Goal: Browse casually

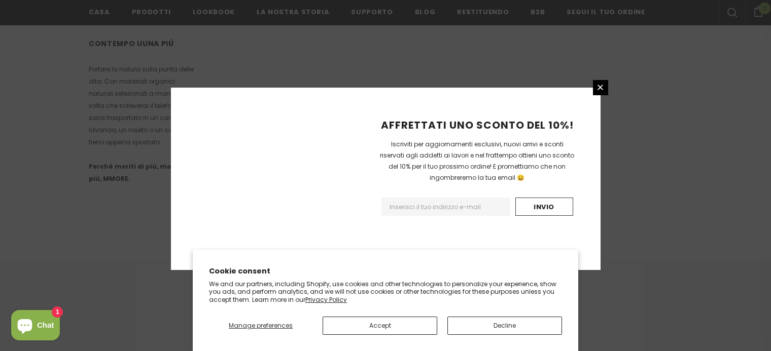
scroll to position [688, 0]
